Goal: Transaction & Acquisition: Purchase product/service

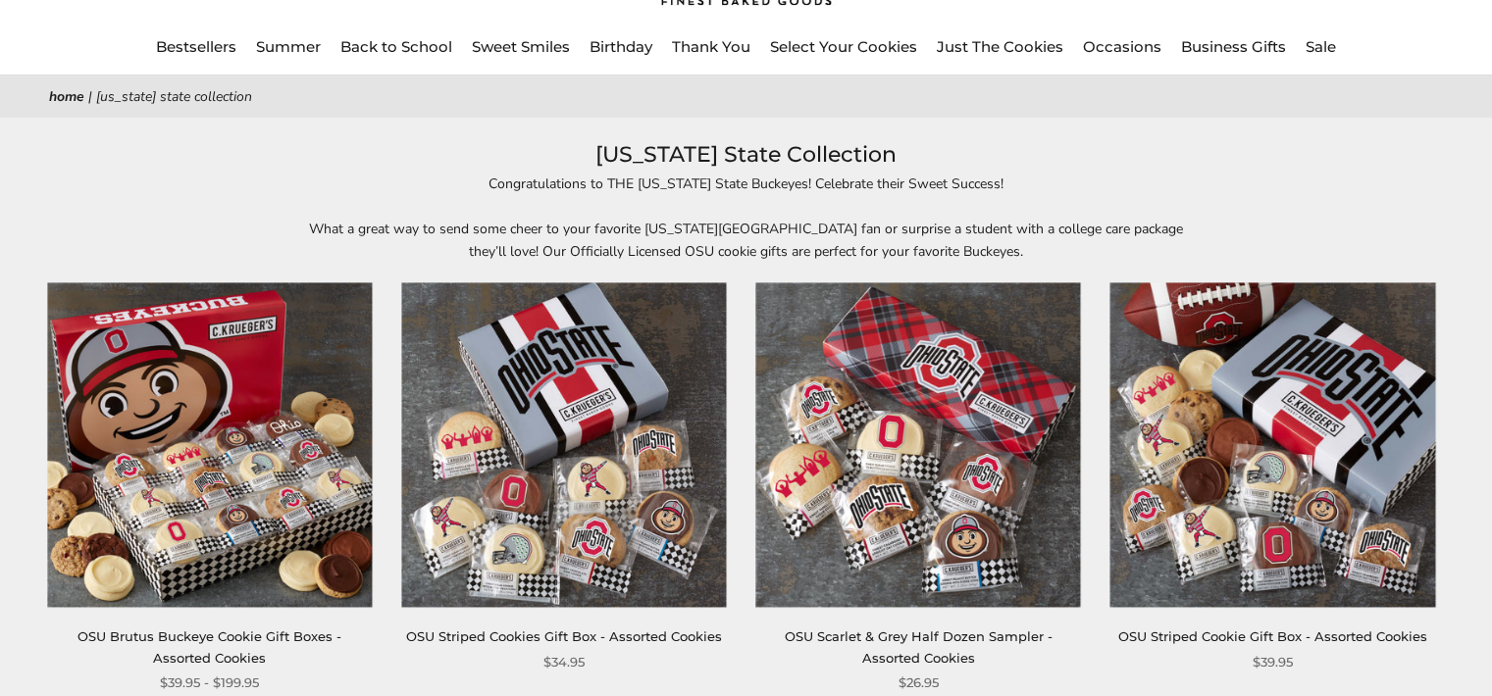
scroll to position [157, 0]
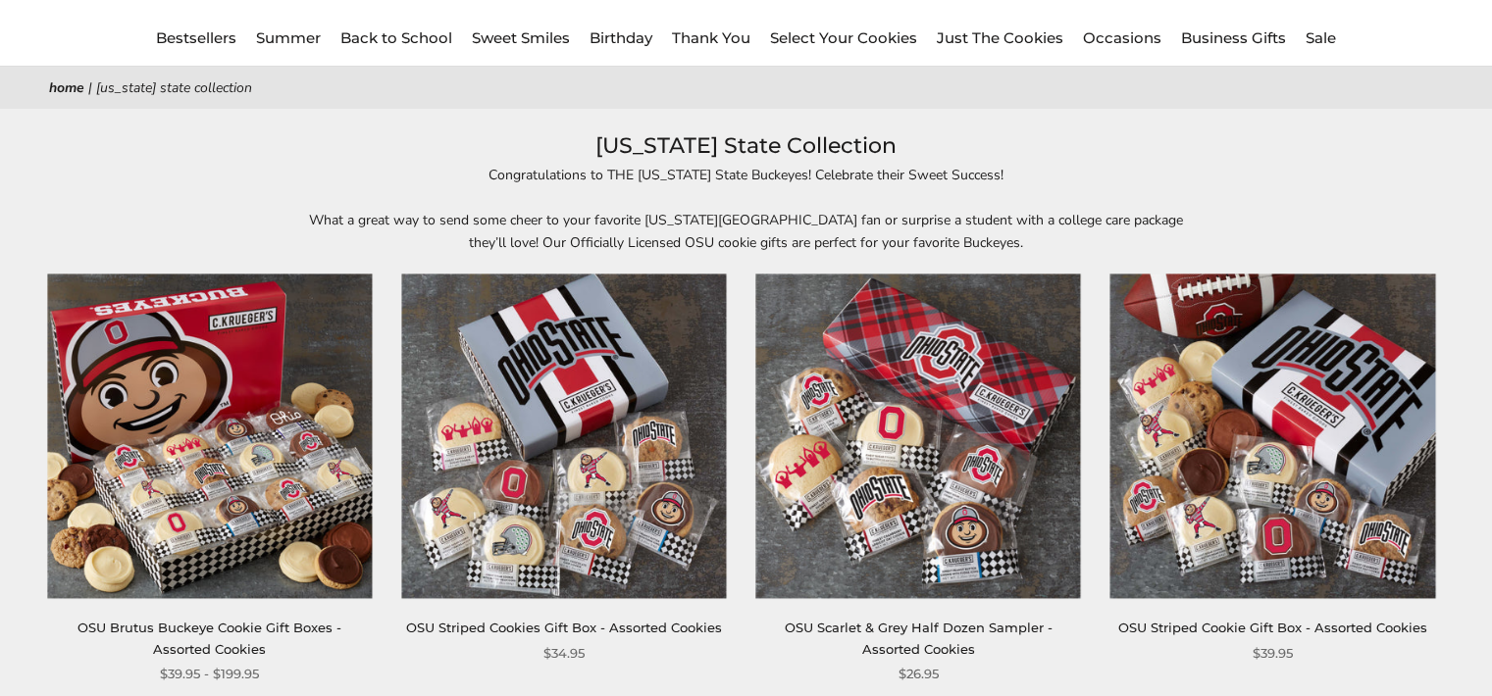
click at [940, 467] on img at bounding box center [917, 436] width 325 height 325
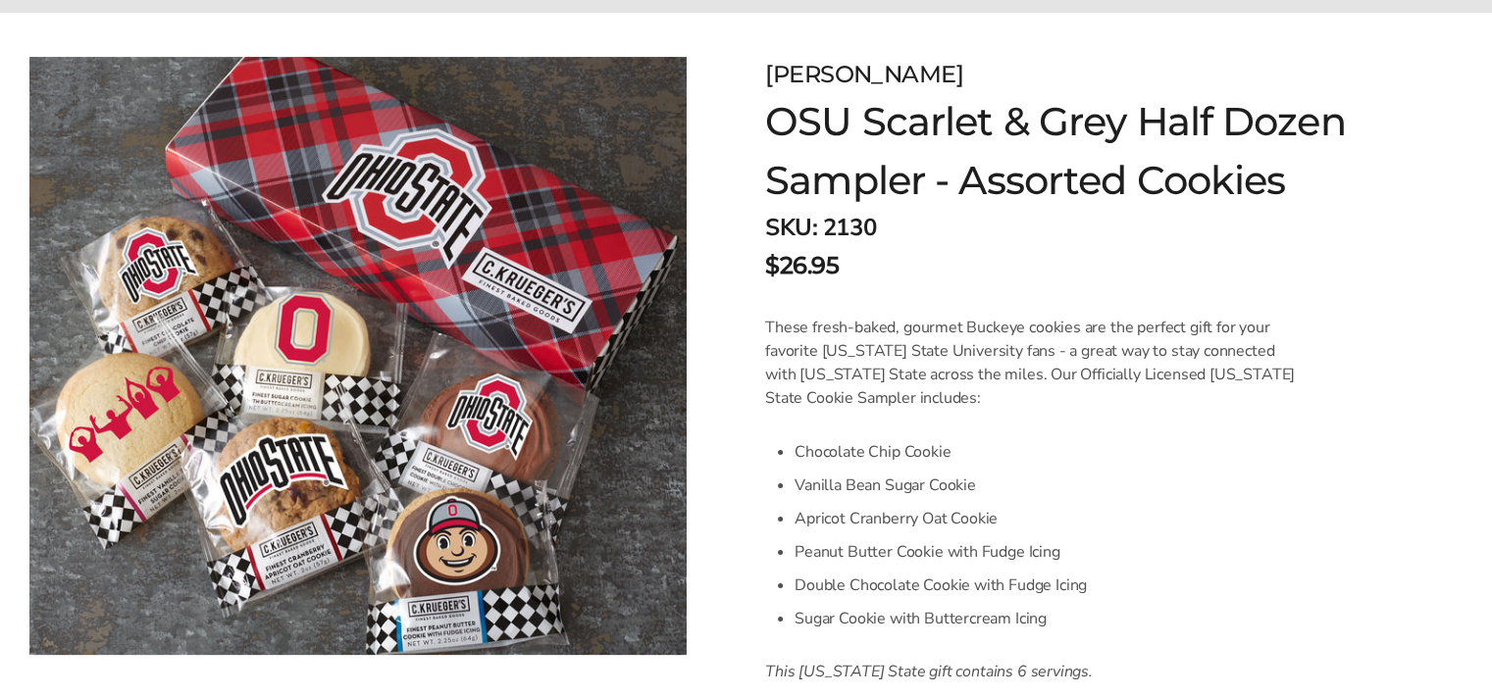
scroll to position [260, 0]
